Goal: Use online tool/utility: Use online tool/utility

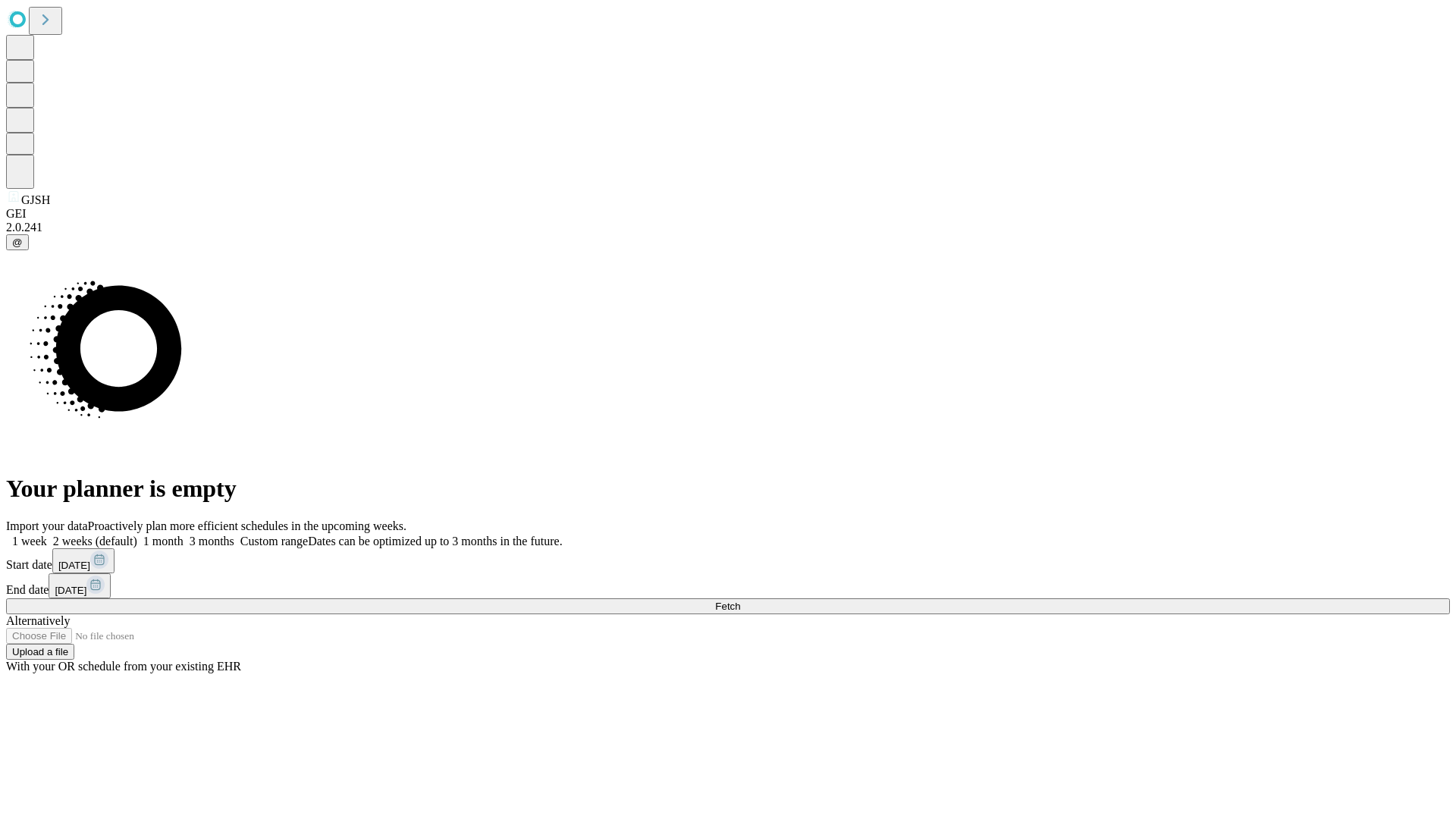
click at [47, 535] on label "1 week" at bounding box center [26, 541] width 41 height 13
click at [741, 601] on span "Fetch" at bounding box center [728, 607] width 25 height 12
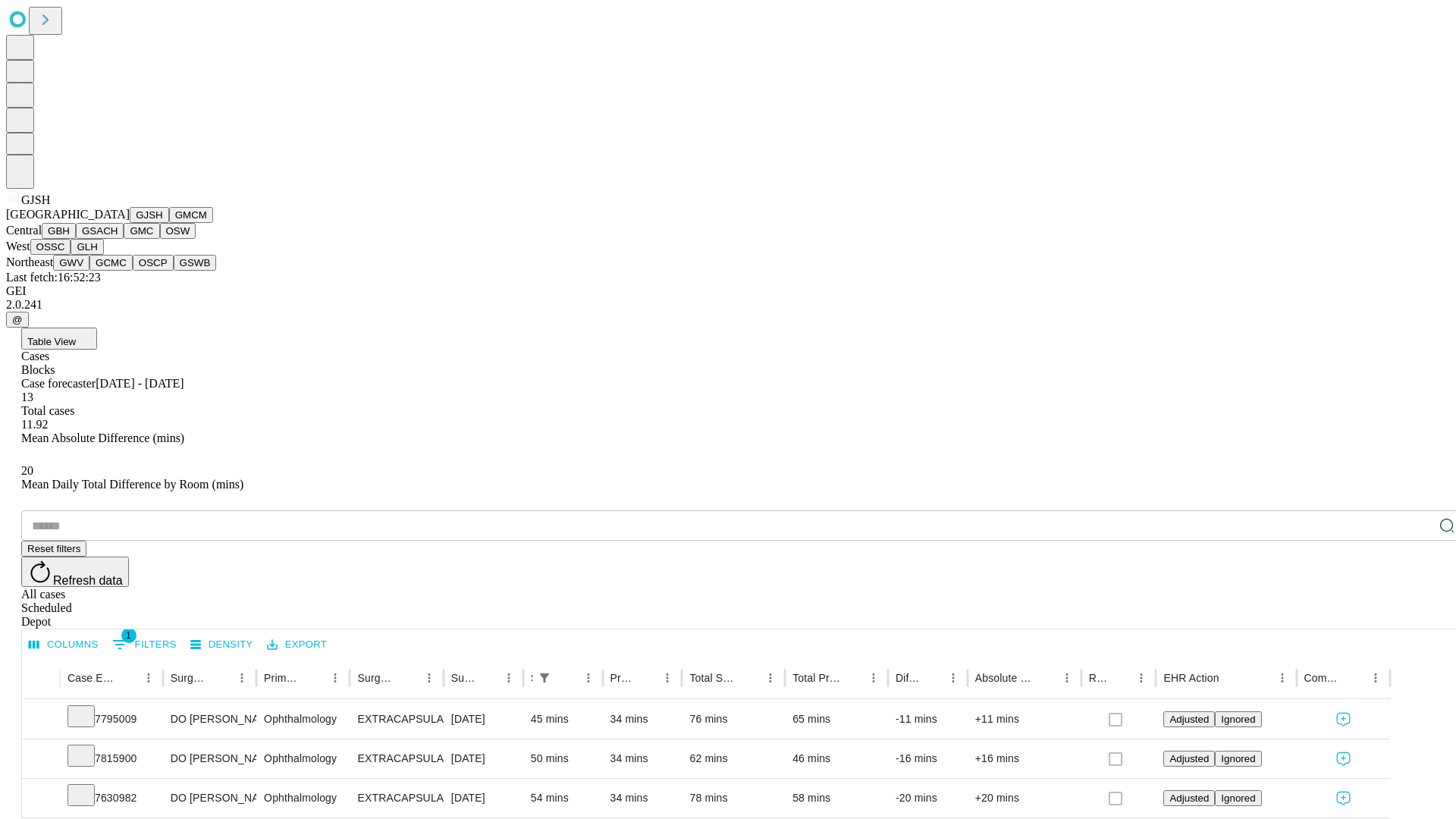
click at [169, 223] on button "GMCM" at bounding box center [191, 215] width 44 height 16
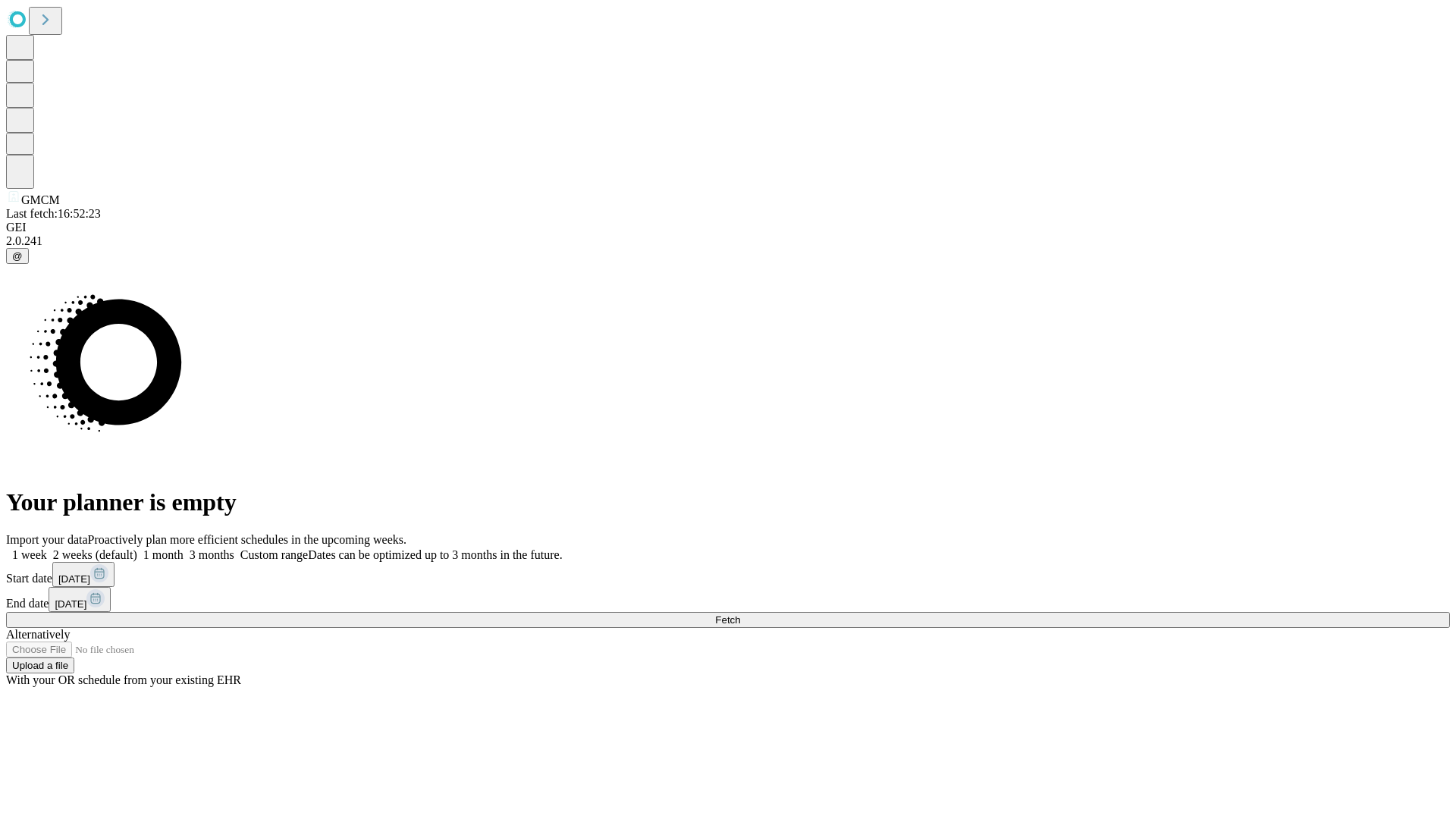
click at [47, 548] on label "1 week" at bounding box center [26, 555] width 41 height 13
click at [741, 615] on span "Fetch" at bounding box center [728, 620] width 25 height 12
click at [47, 548] on label "1 week" at bounding box center [26, 555] width 41 height 13
click at [741, 615] on span "Fetch" at bounding box center [728, 620] width 25 height 12
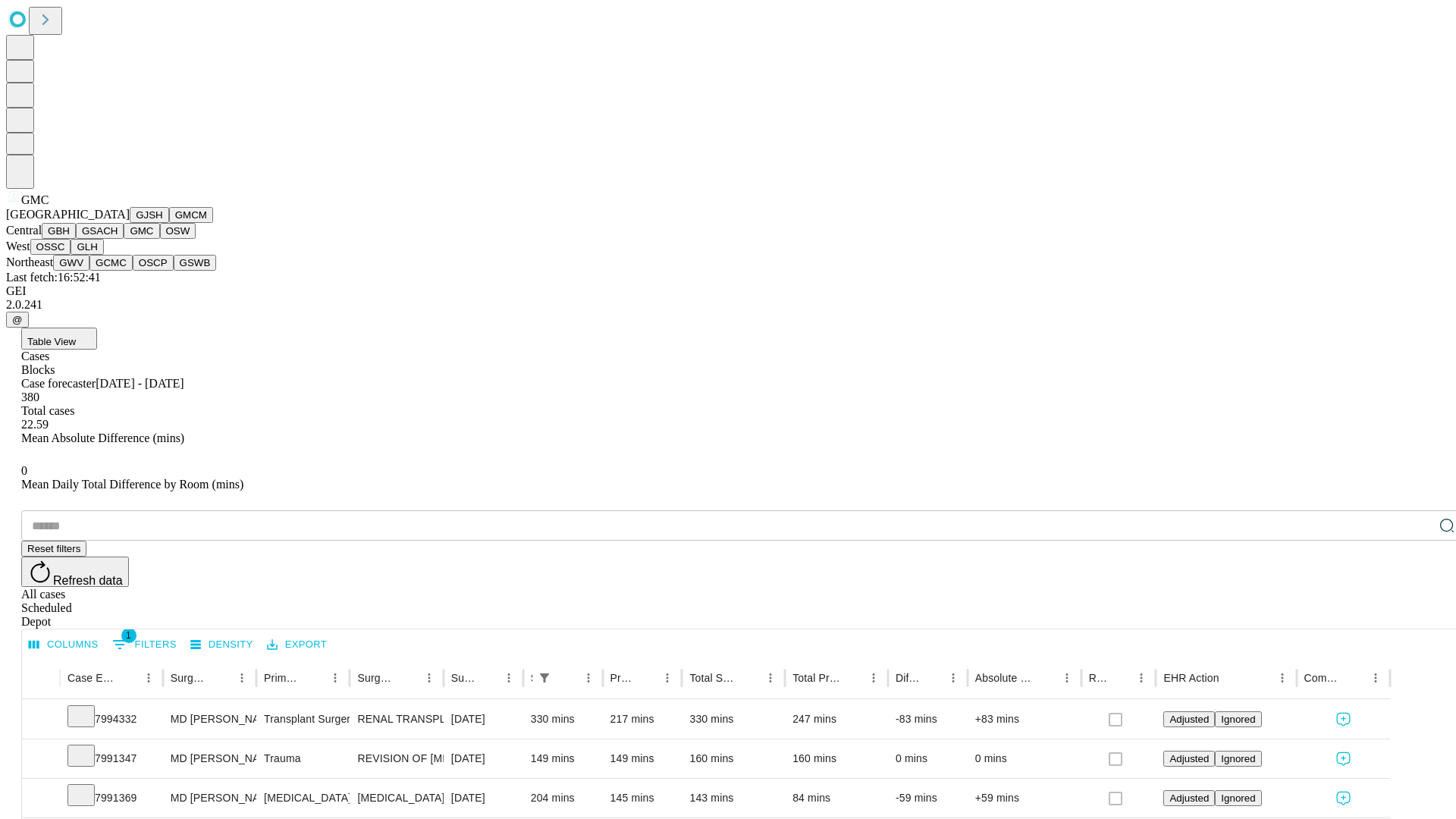
click at [160, 239] on button "OSW" at bounding box center [178, 232] width 36 height 16
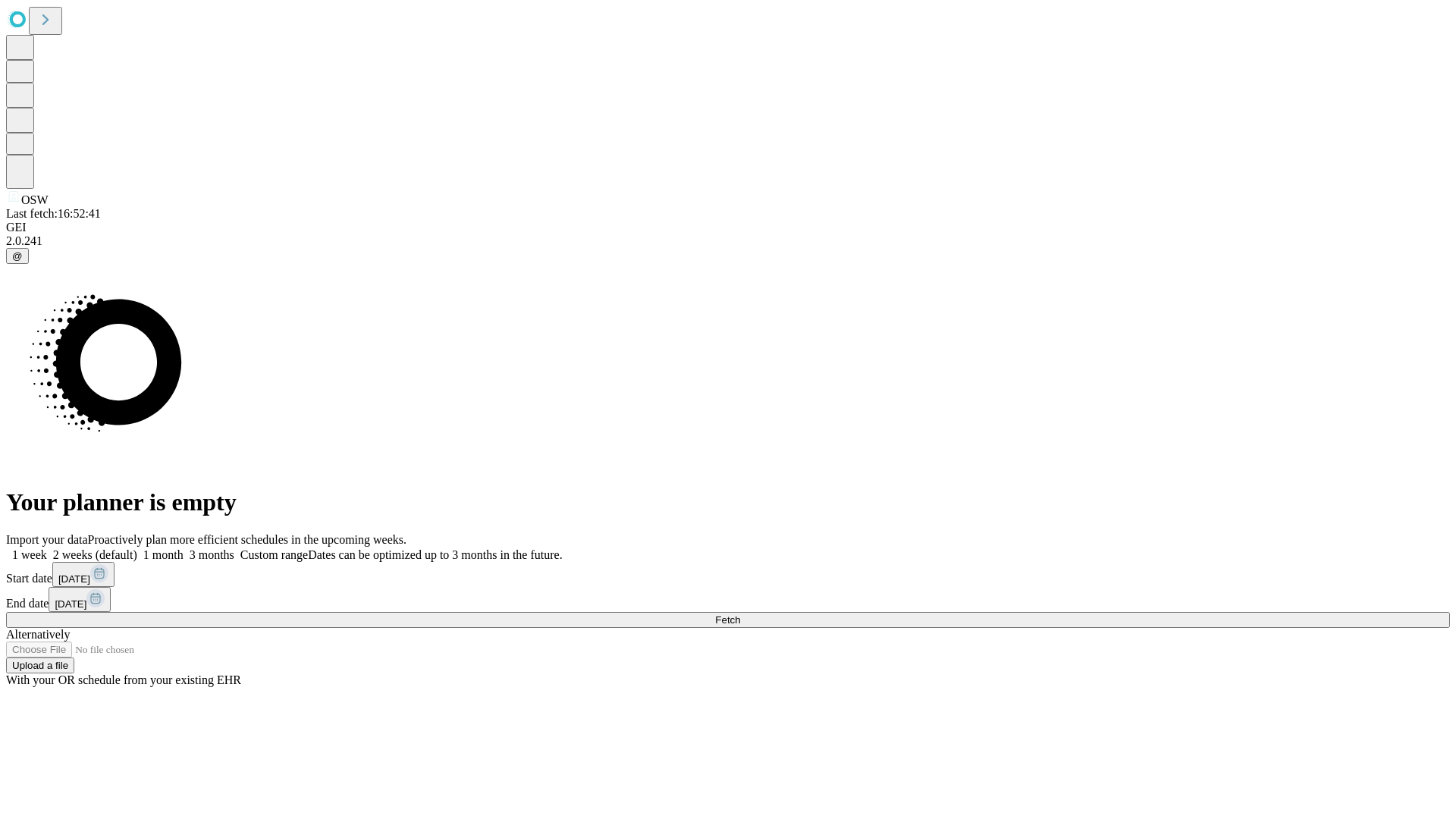
click at [47, 548] on label "1 week" at bounding box center [26, 555] width 41 height 13
click at [741, 615] on span "Fetch" at bounding box center [728, 620] width 25 height 12
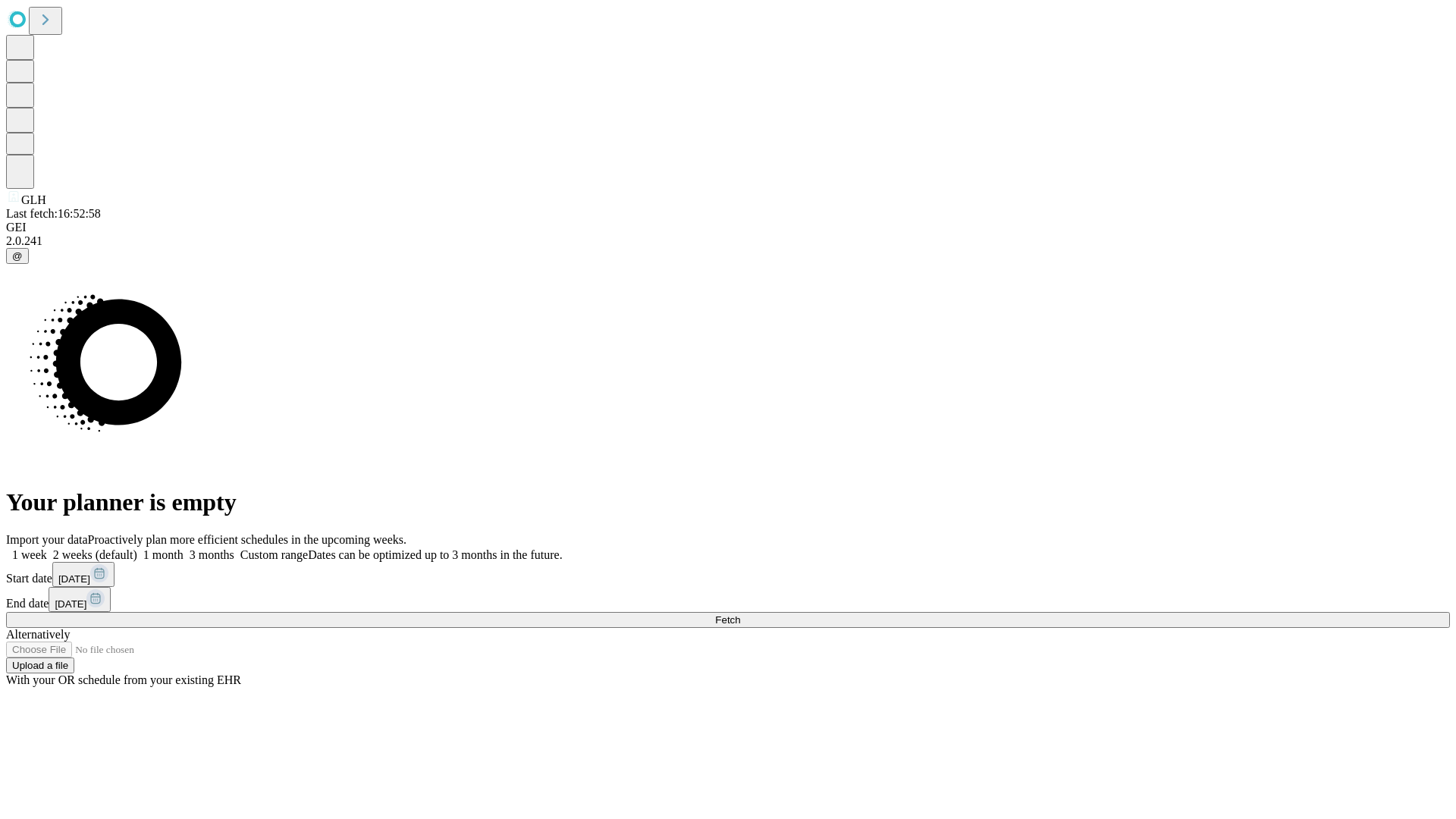
click at [47, 548] on label "1 week" at bounding box center [26, 555] width 41 height 13
click at [741, 615] on span "Fetch" at bounding box center [728, 620] width 25 height 12
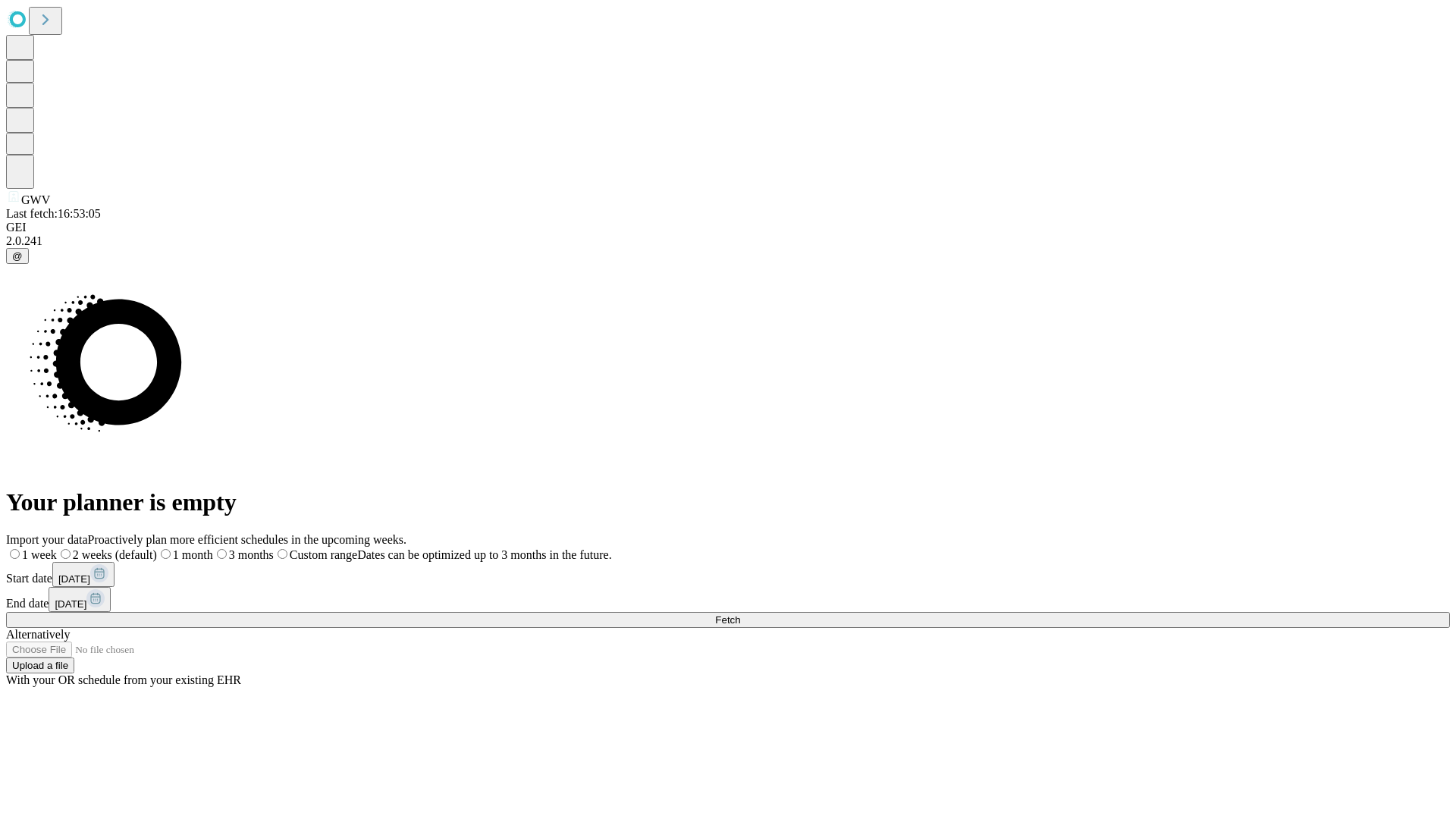
click at [741, 615] on span "Fetch" at bounding box center [728, 620] width 25 height 12
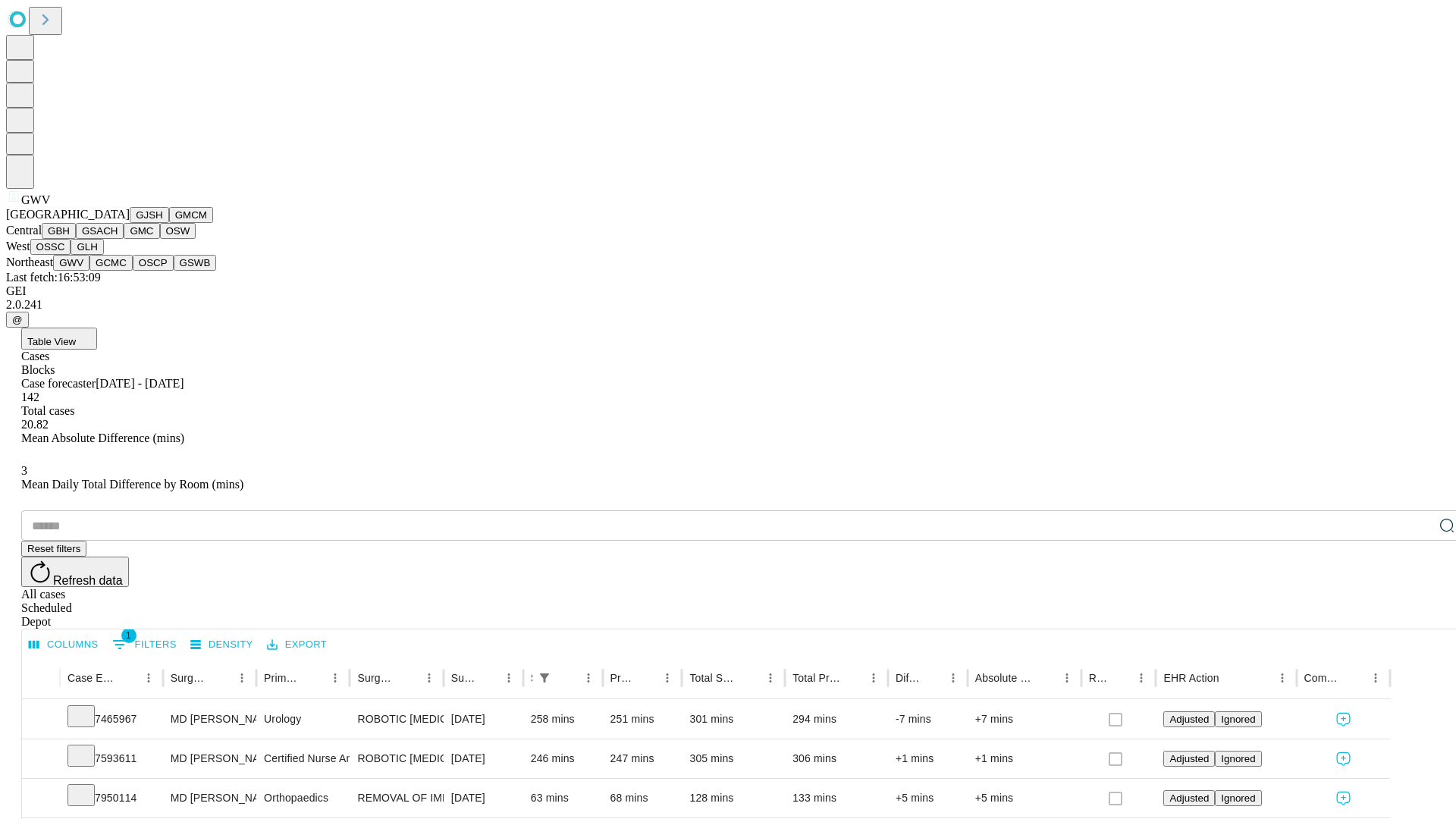
click at [118, 271] on button "GCMC" at bounding box center [112, 263] width 44 height 16
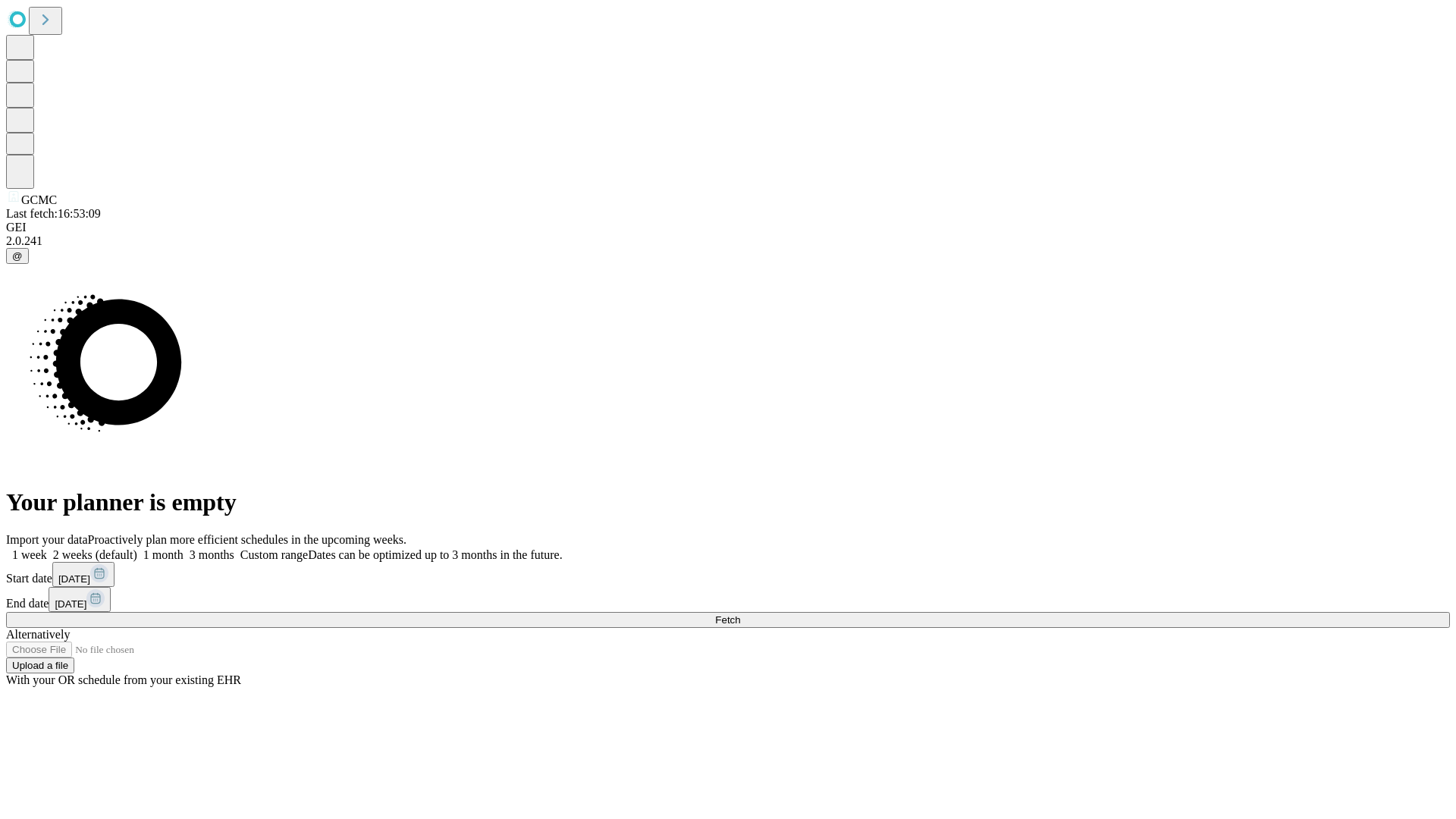
click at [47, 548] on label "1 week" at bounding box center [26, 555] width 41 height 13
click at [741, 615] on span "Fetch" at bounding box center [728, 620] width 25 height 12
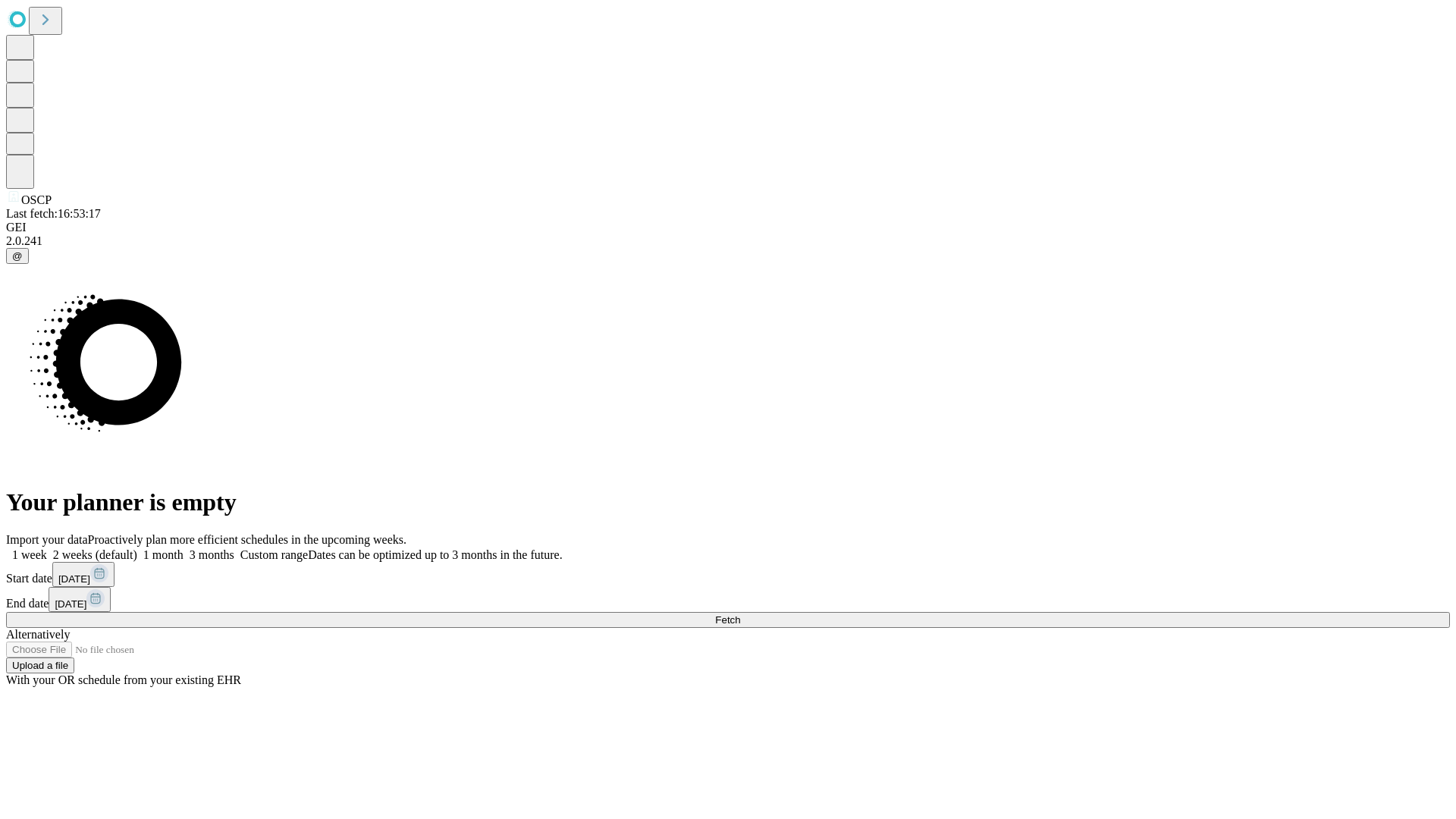
click at [741, 615] on span "Fetch" at bounding box center [728, 620] width 25 height 12
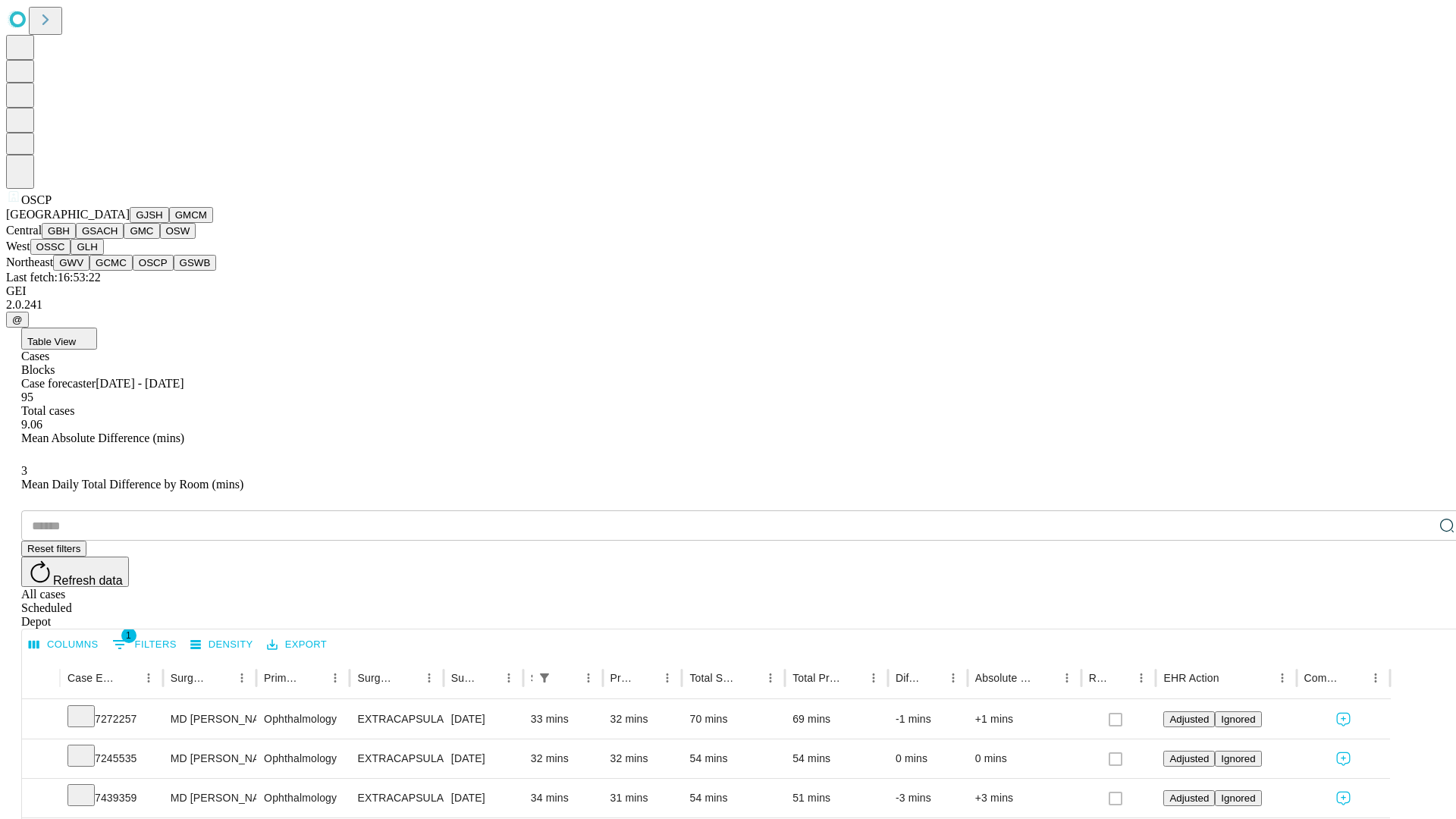
click at [173, 271] on button "GSWB" at bounding box center [195, 263] width 44 height 16
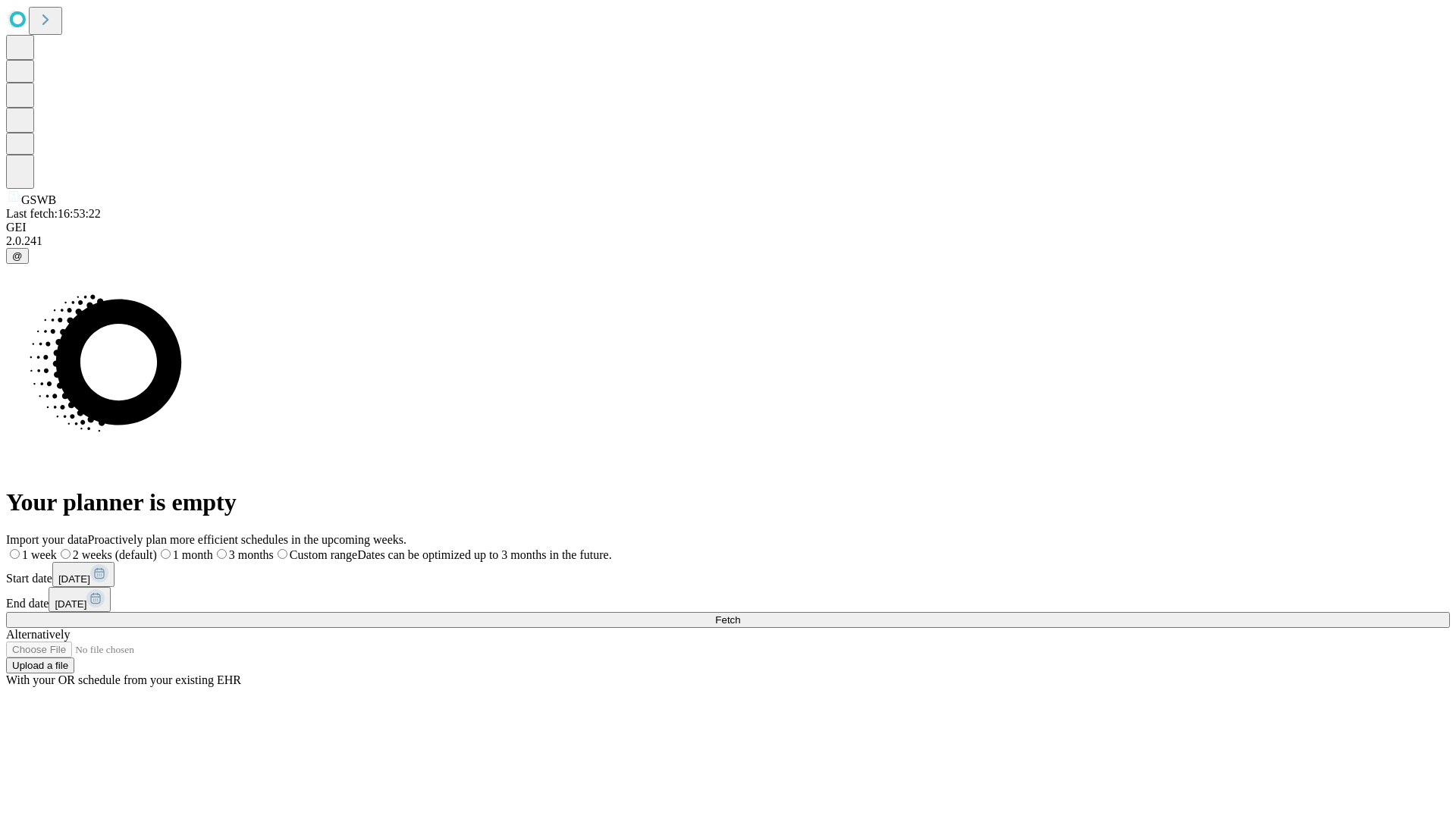
click at [57, 548] on label "1 week" at bounding box center [32, 555] width 51 height 13
click at [741, 615] on span "Fetch" at bounding box center [728, 620] width 25 height 12
